Goal: Find specific page/section: Find specific page/section

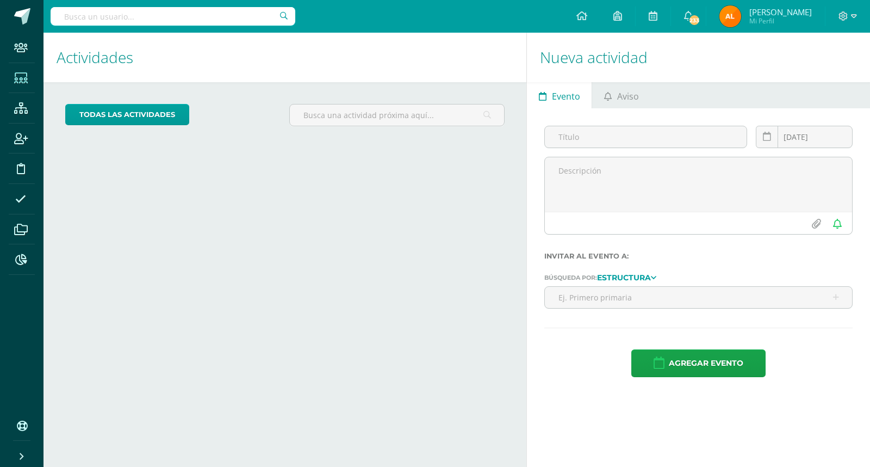
click at [17, 77] on icon at bounding box center [21, 78] width 14 height 11
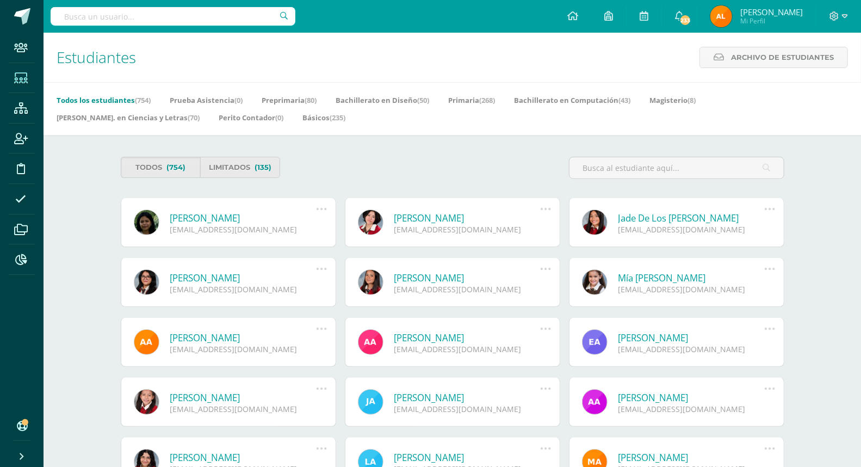
click at [188, 15] on input "text" at bounding box center [173, 16] width 245 height 18
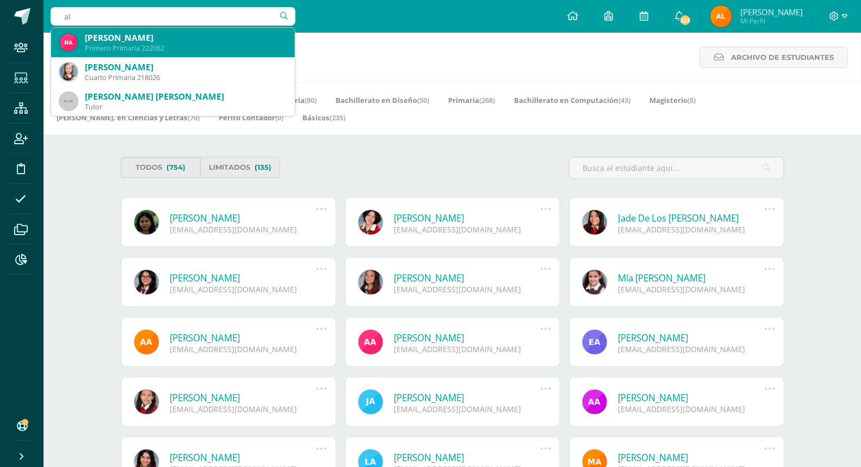
type input "a"
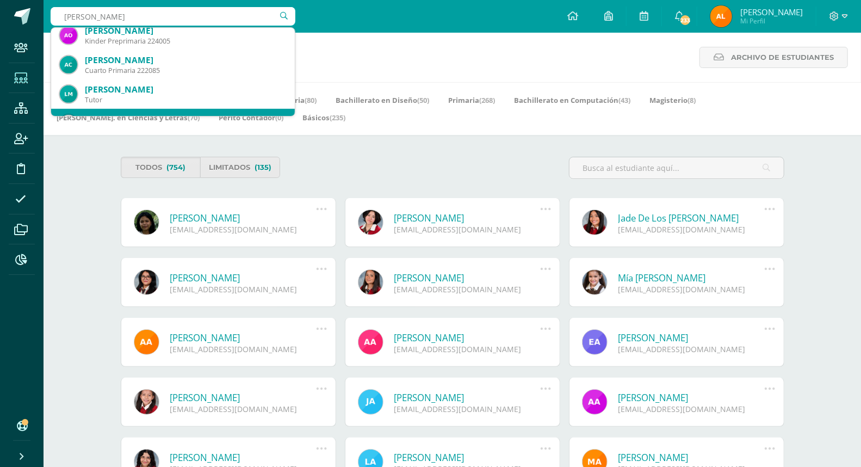
scroll to position [362, 0]
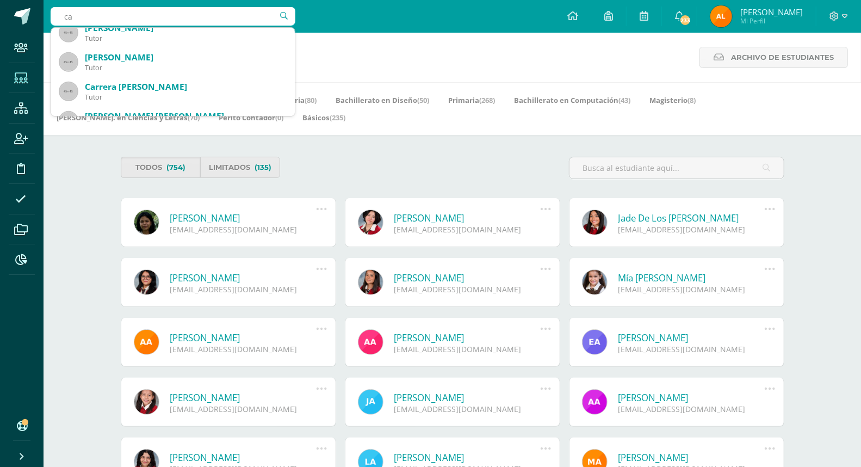
type input "c"
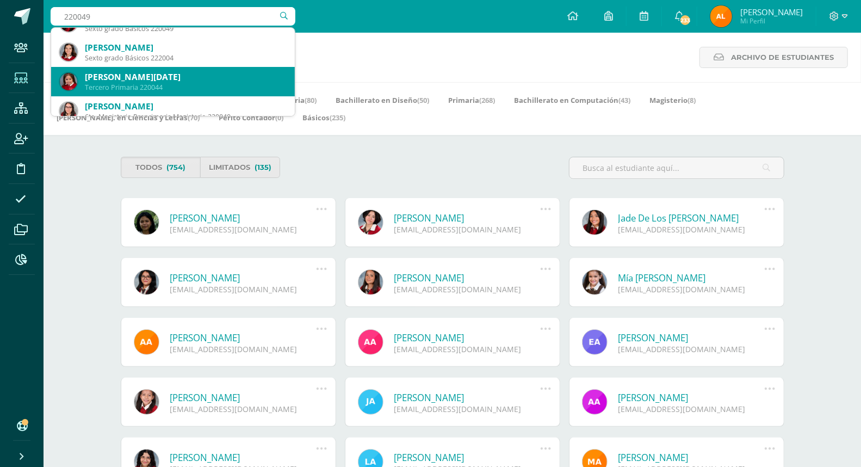
scroll to position [0, 0]
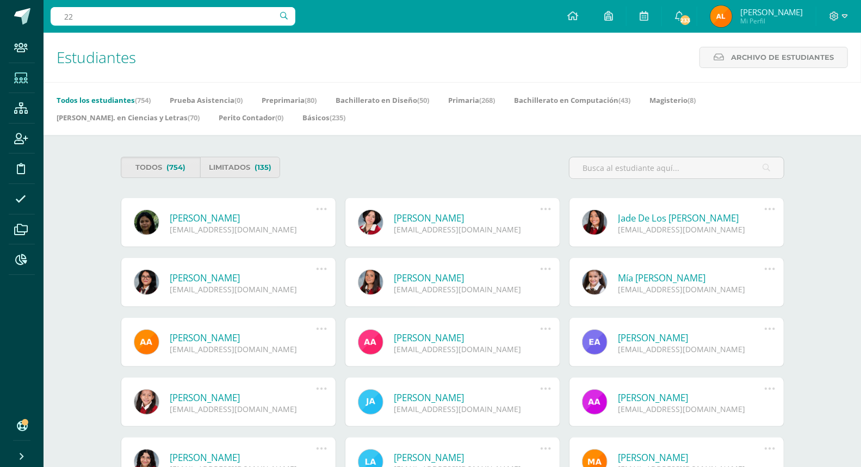
type input "2"
type input "1"
type input "2"
click at [111, 15] on input "122068" at bounding box center [173, 16] width 245 height 18
type input "1"
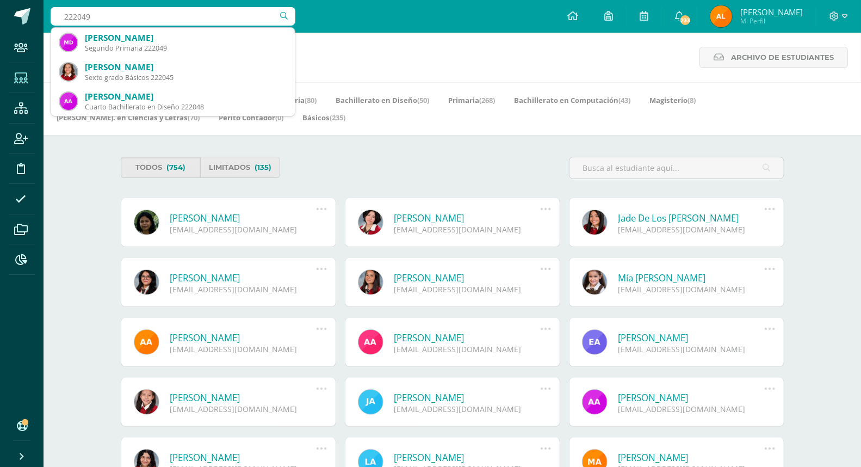
type input "222049"
